Goal: Check status: Check status

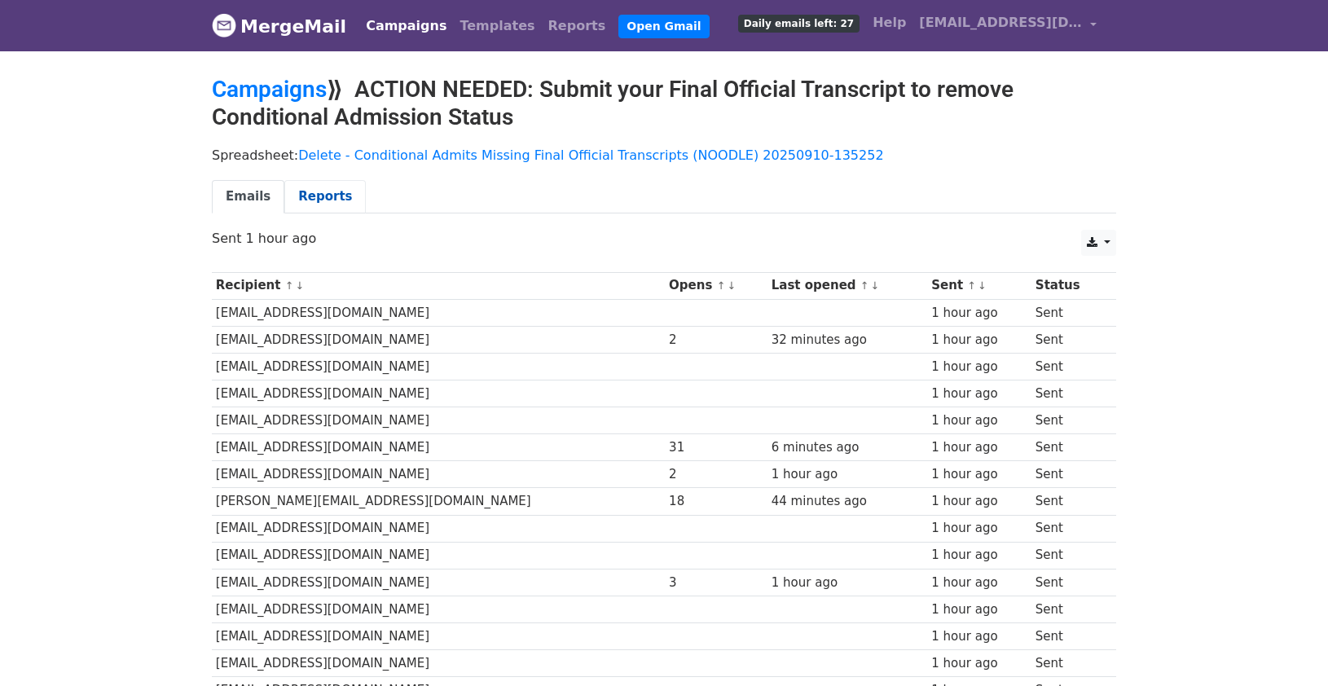
click at [337, 191] on link "Reports" at bounding box center [324, 196] width 81 height 33
